Goal: Task Accomplishment & Management: Manage account settings

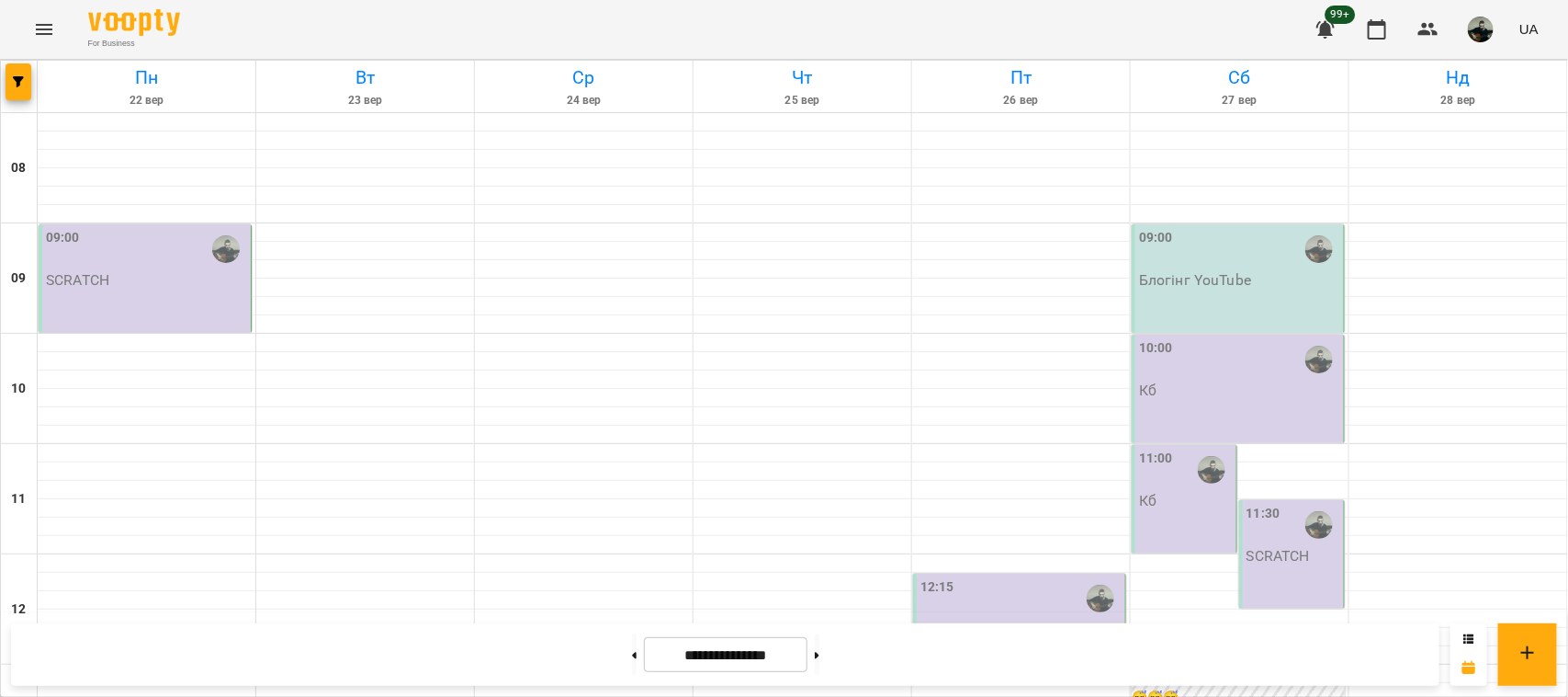
scroll to position [1034, 0]
drag, startPoint x: 0, startPoint y: 0, endPoint x: 861, endPoint y: 503, distance: 997.2
click at [1375, 31] on icon "button" at bounding box center [1376, 29] width 22 height 22
click at [1432, 33] on icon "button" at bounding box center [1428, 29] width 20 height 12
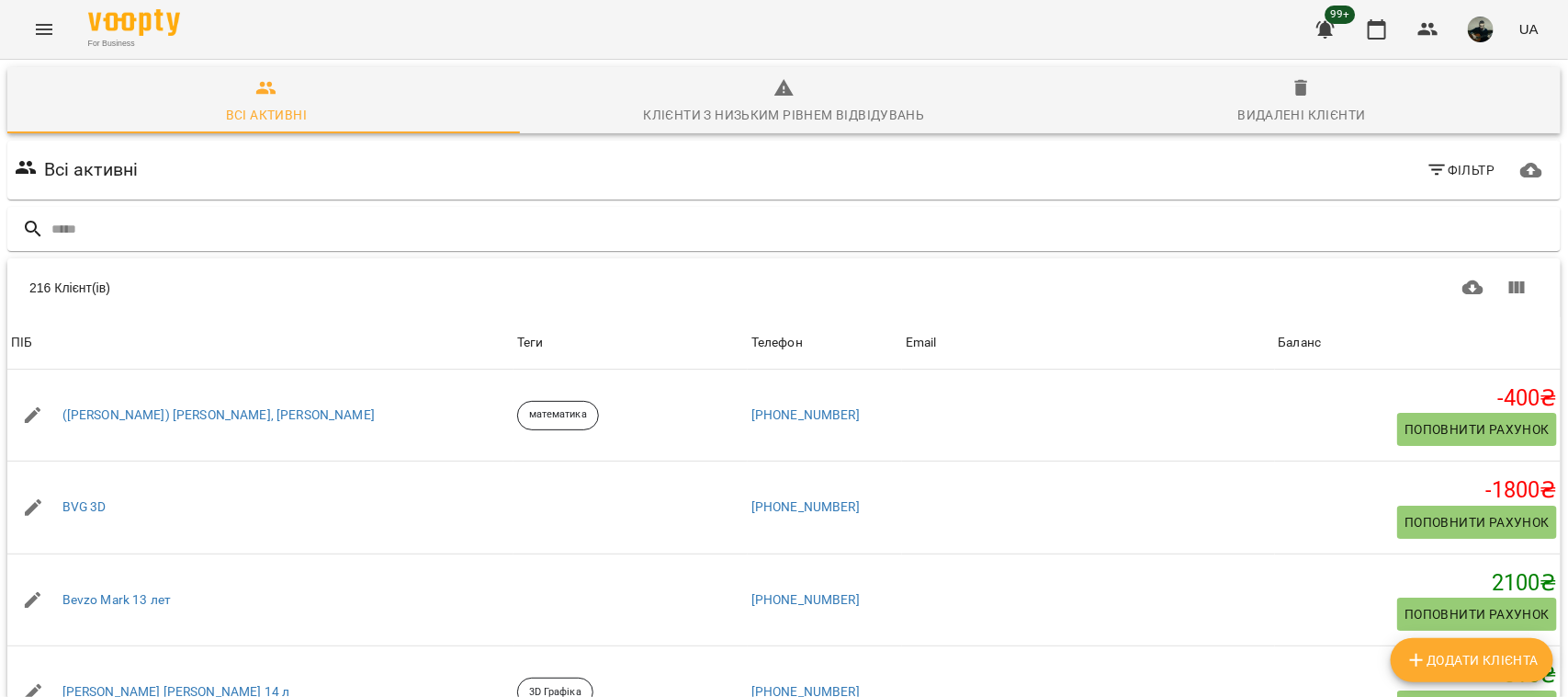
click at [1279, 336] on div "Баланс" at bounding box center [1300, 342] width 43 height 22
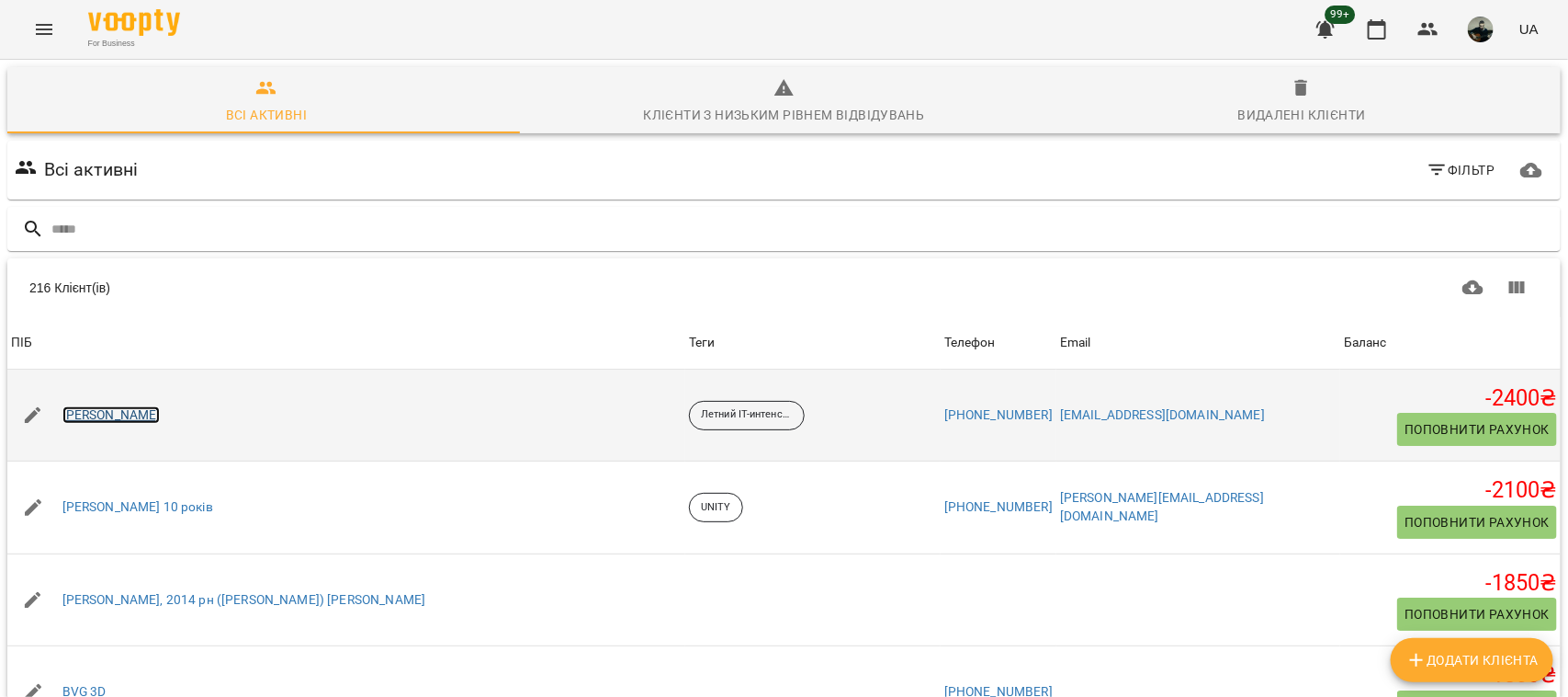
click at [159, 413] on link "[PERSON_NAME]" at bounding box center [111, 414] width 98 height 18
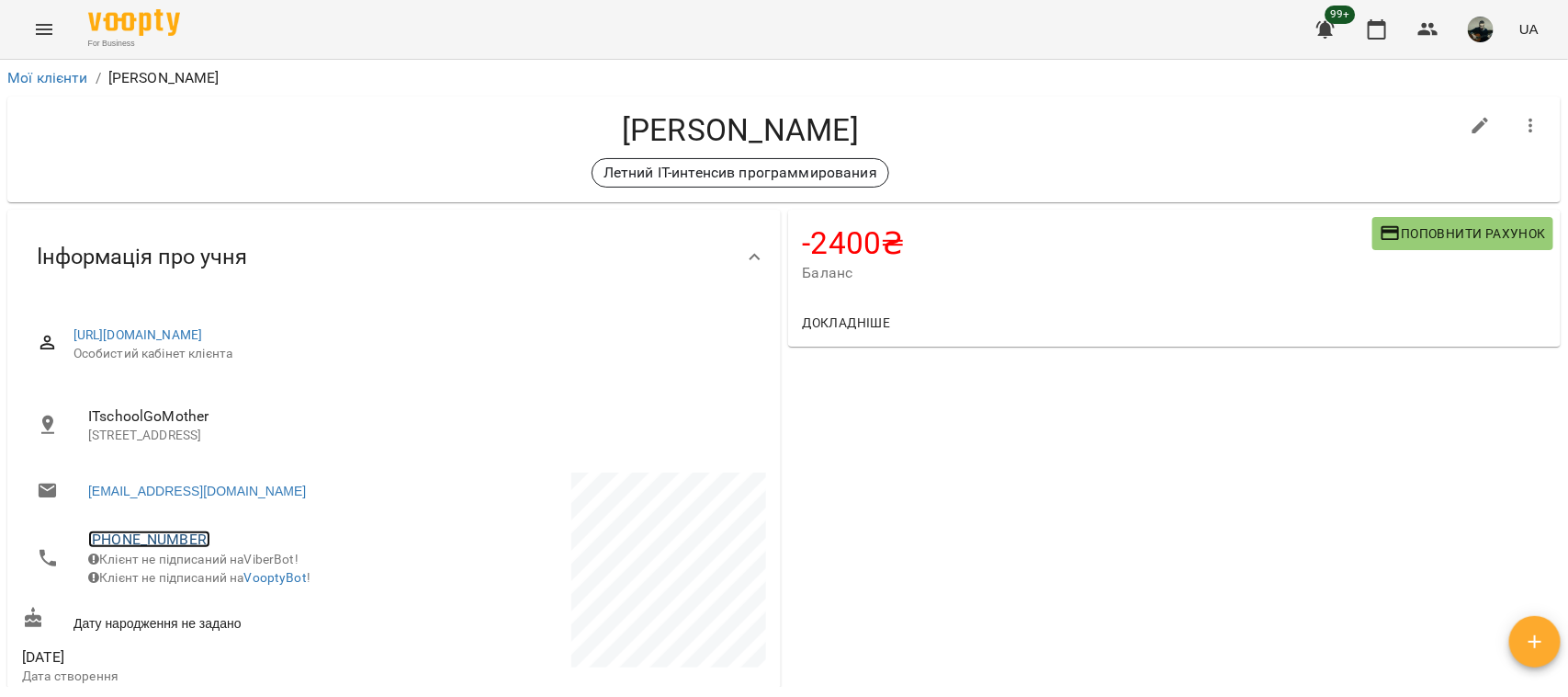
click at [147, 543] on link "[PHONE_NUMBER]" at bounding box center [149, 539] width 122 height 17
click at [222, 572] on img at bounding box center [223, 574] width 28 height 28
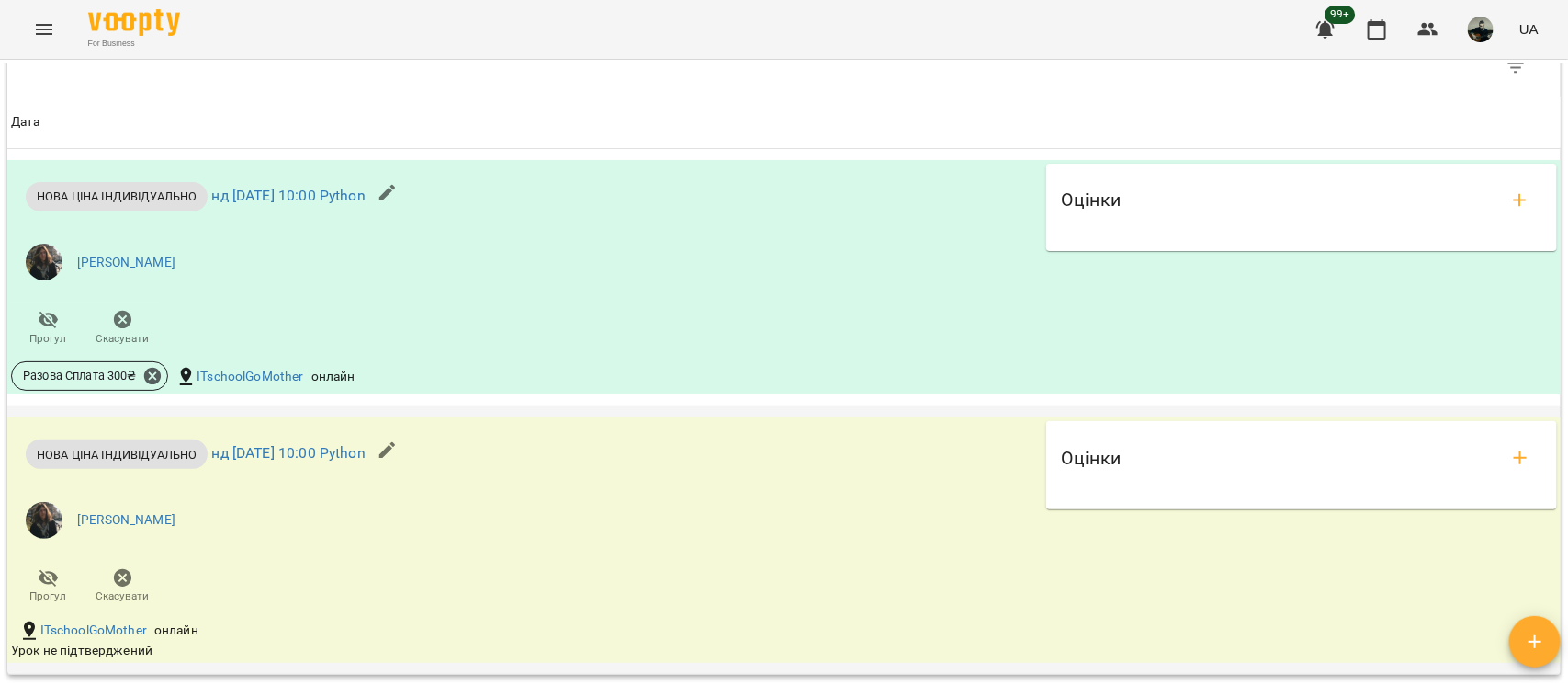
scroll to position [1471, 0]
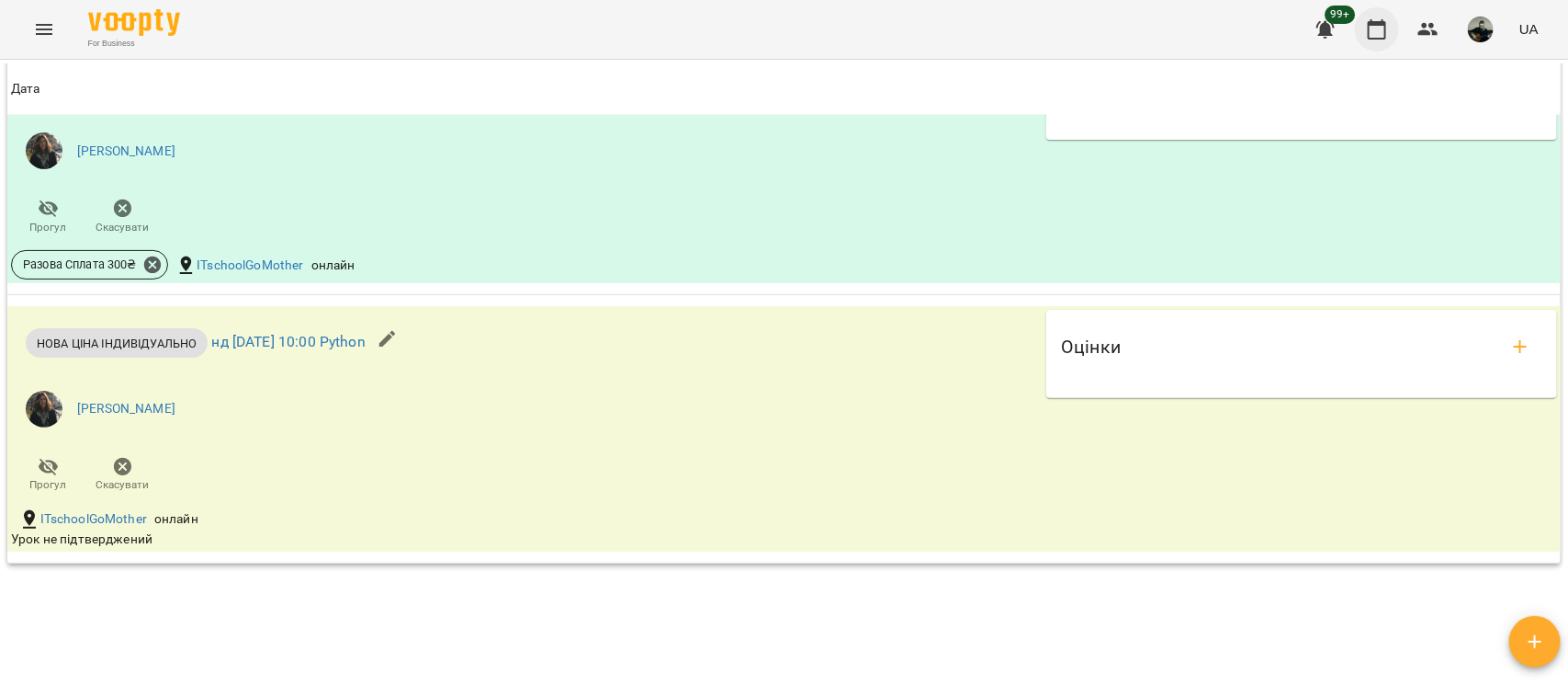
click at [1381, 24] on icon "button" at bounding box center [1376, 29] width 18 height 20
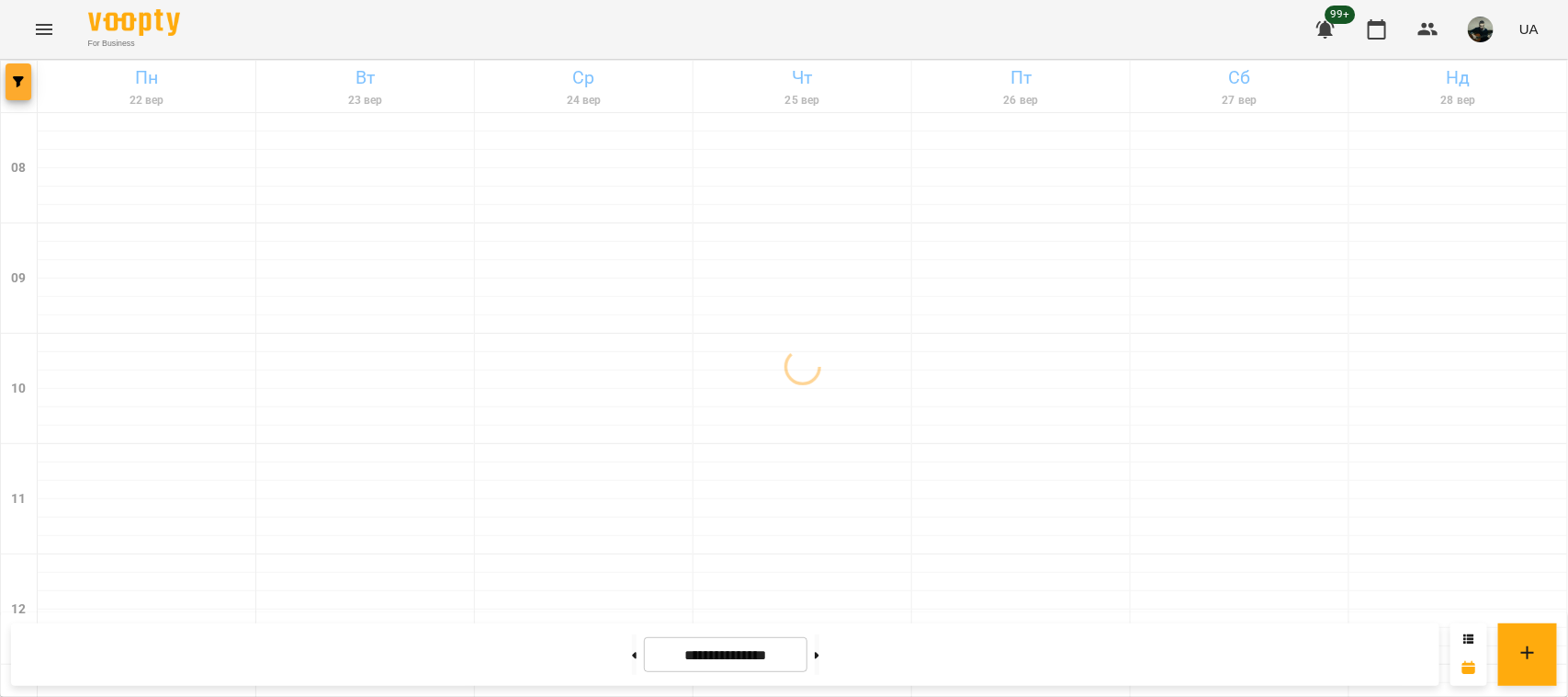
click at [10, 72] on button "button" at bounding box center [18, 81] width 26 height 36
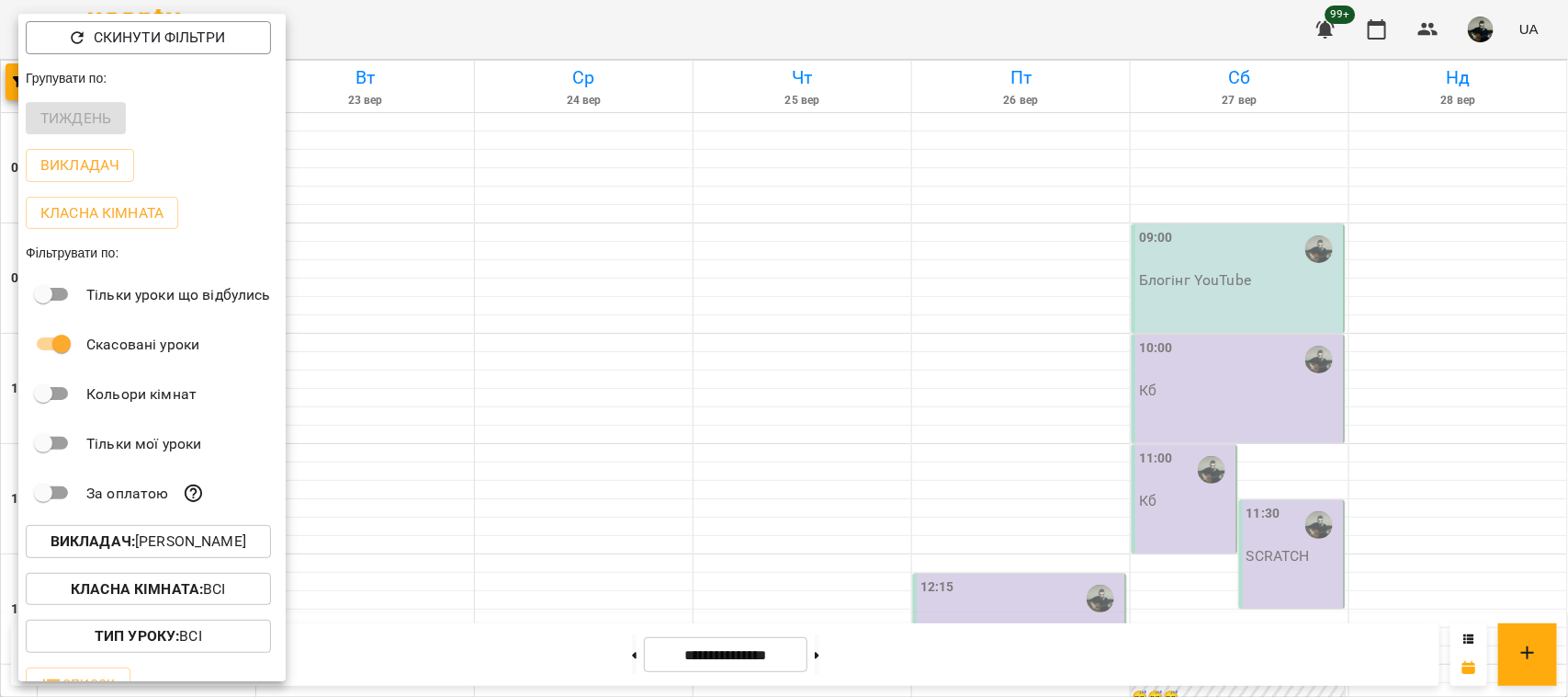
click at [622, 488] on div at bounding box center [784, 348] width 1568 height 697
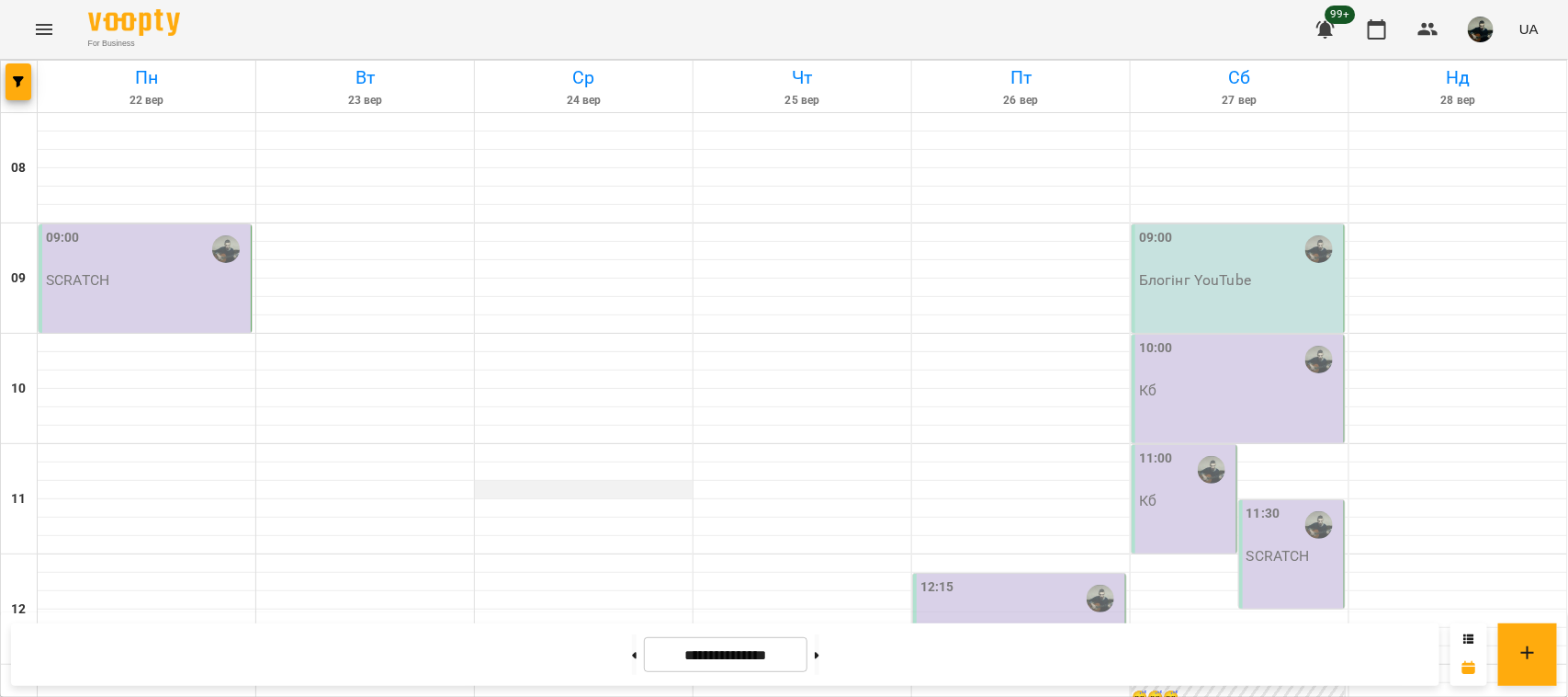
click at [632, 496] on div at bounding box center [584, 489] width 218 height 18
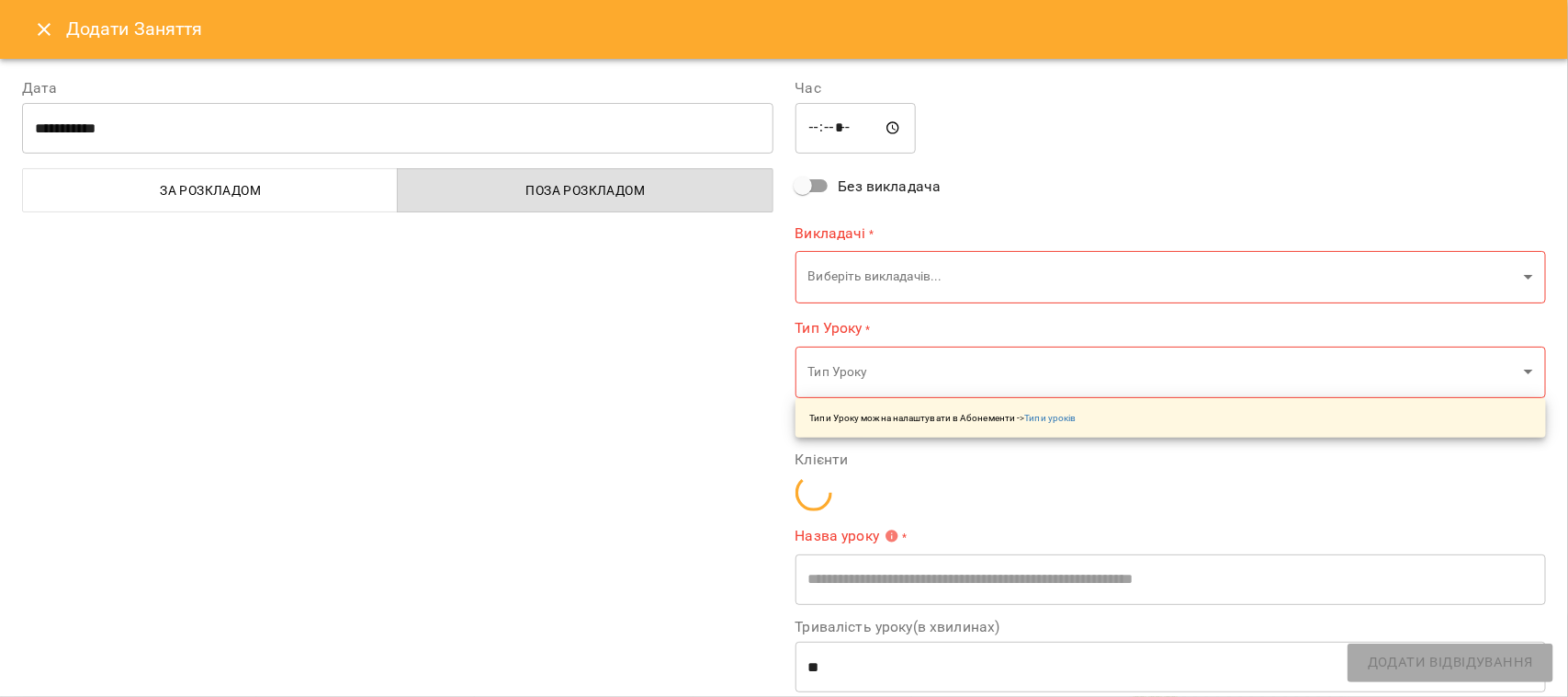
type input "**********"
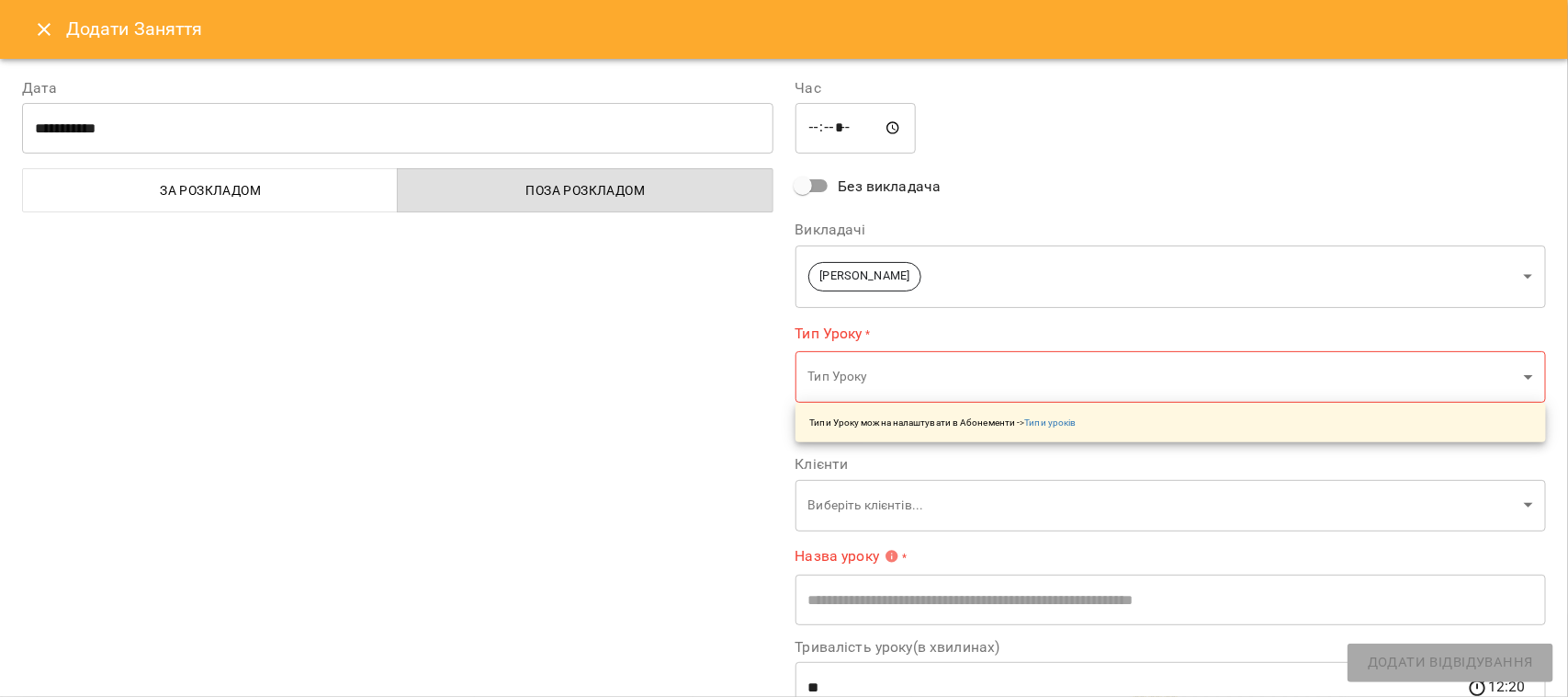
click at [48, 36] on icon "Close" at bounding box center [44, 29] width 22 height 22
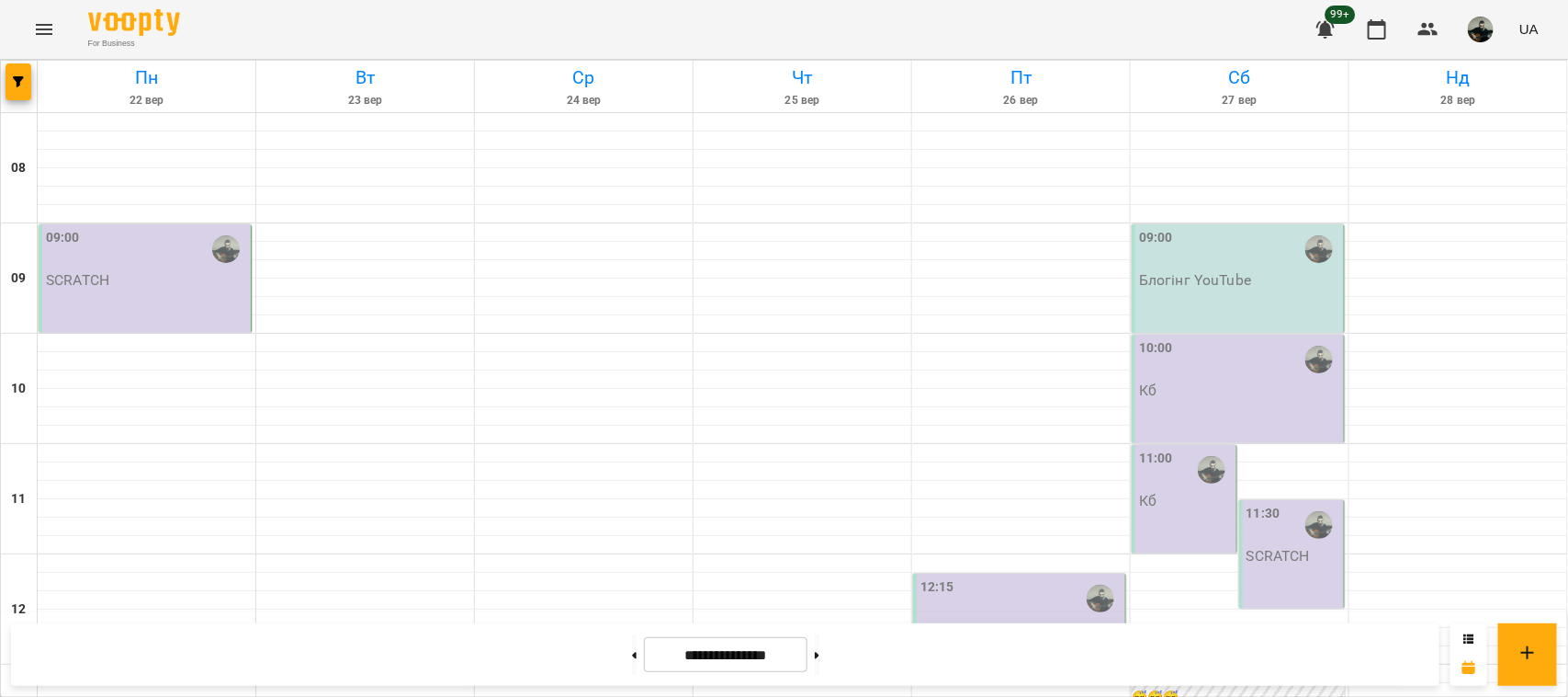
scroll to position [804, 0]
click at [632, 658] on button at bounding box center [634, 654] width 5 height 40
type input "**********"
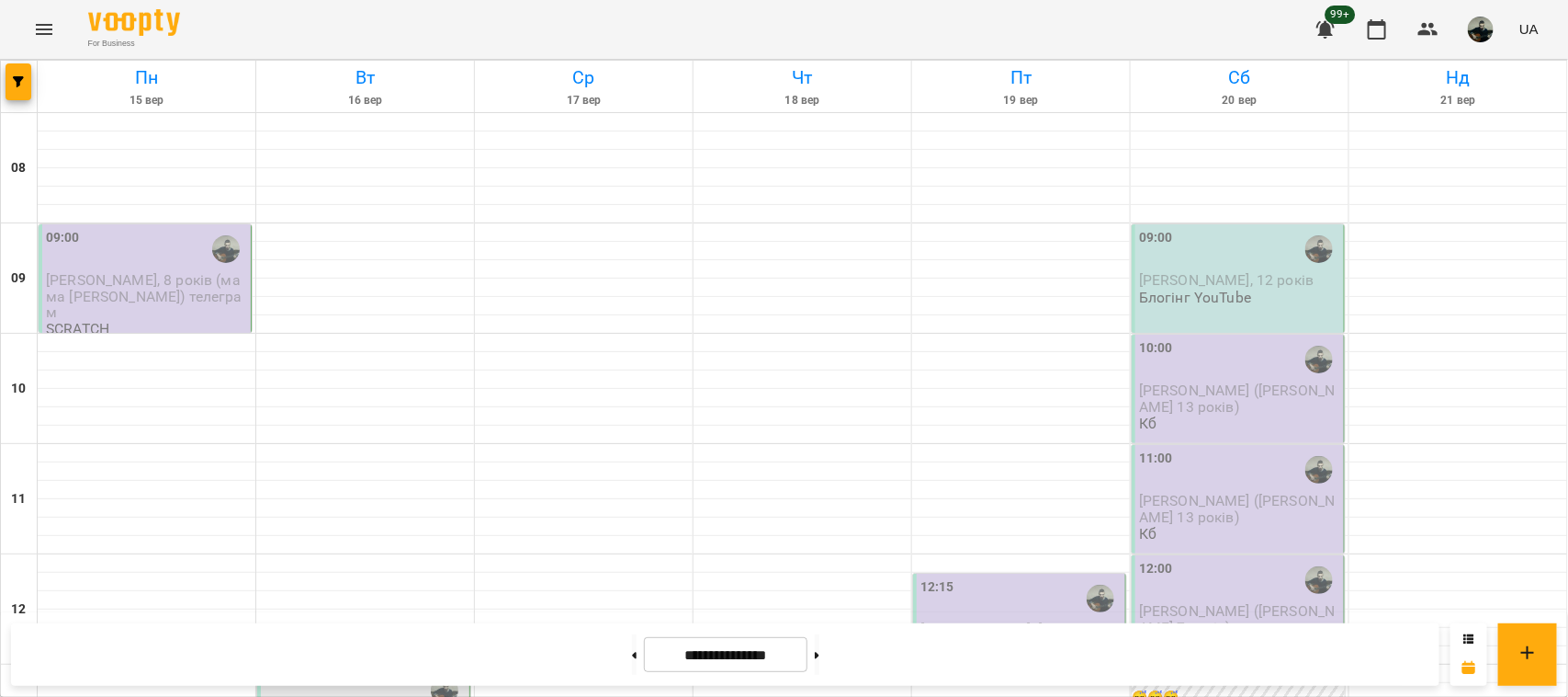
scroll to position [345, 0]
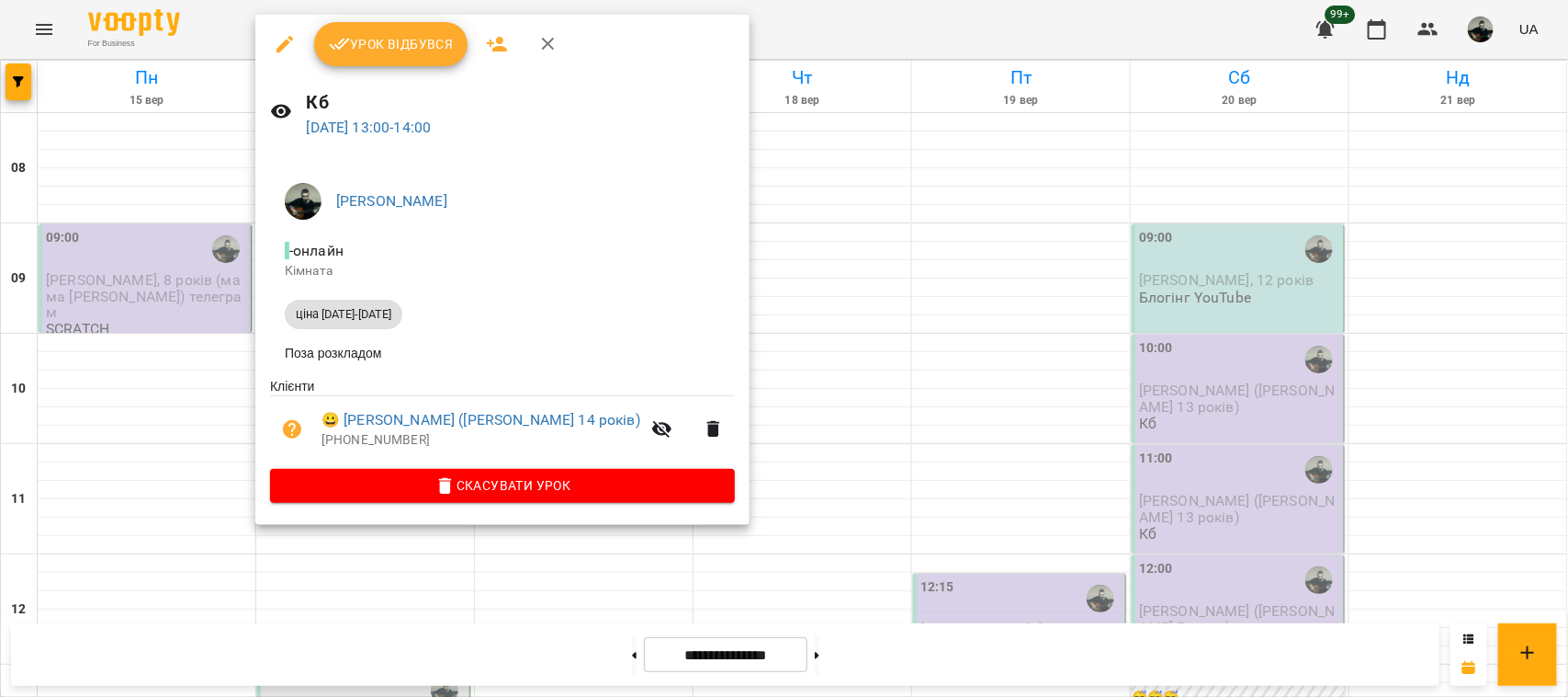
click at [1012, 517] on div at bounding box center [784, 348] width 1568 height 697
